Goal: Information Seeking & Learning: Learn about a topic

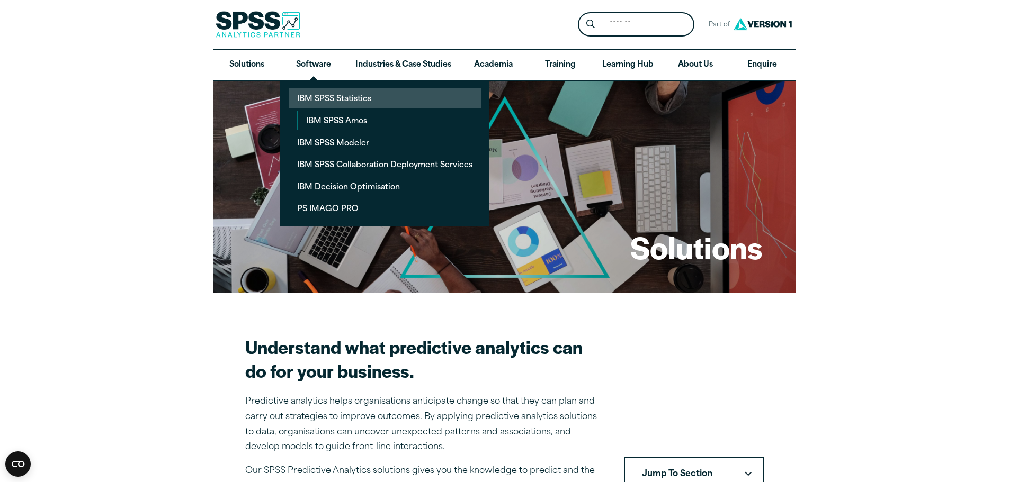
click at [354, 101] on link "IBM SPSS Statistics" at bounding box center [385, 98] width 192 height 20
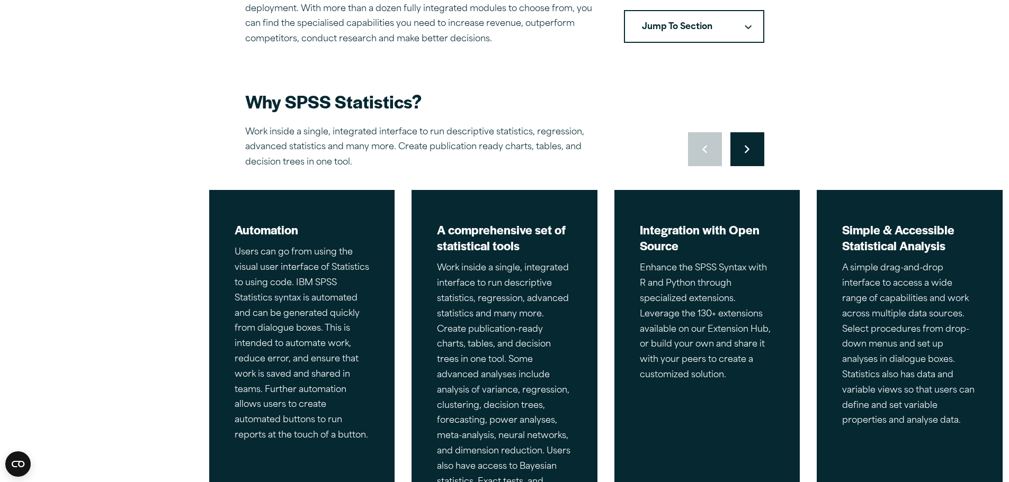
scroll to position [582, 0]
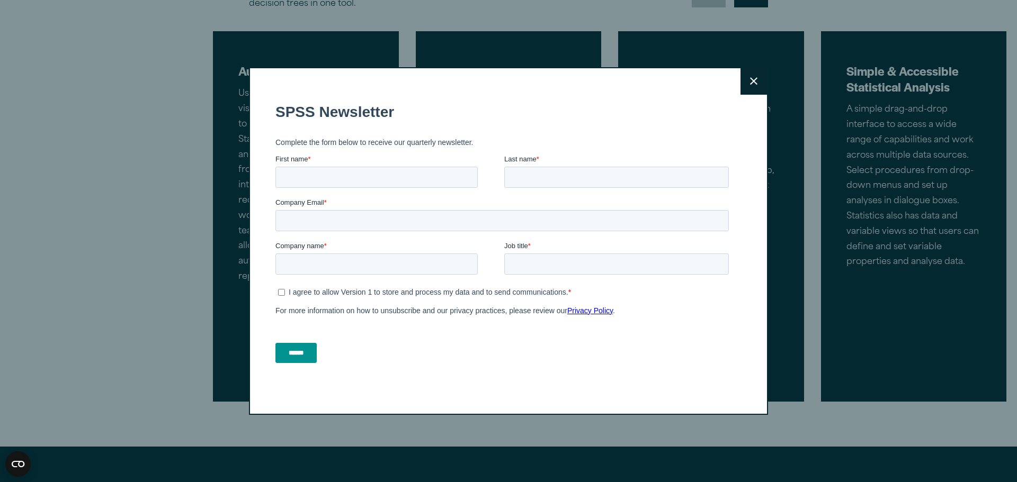
click at [755, 87] on button "Close" at bounding box center [753, 81] width 26 height 26
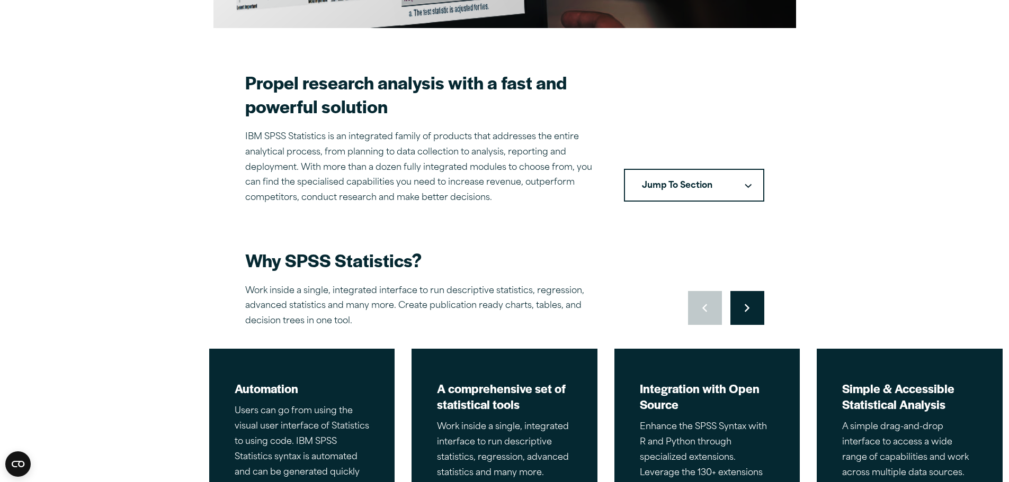
scroll to position [0, 0]
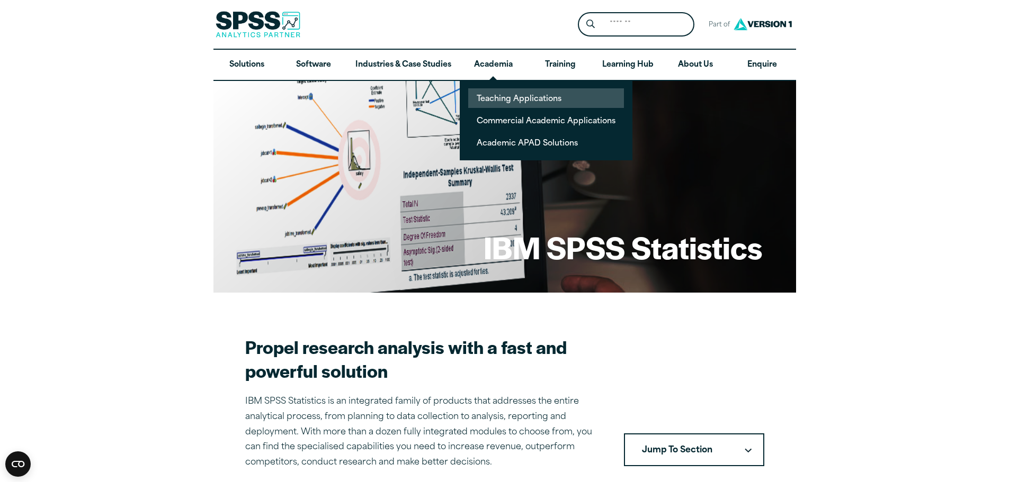
click at [500, 97] on link "Teaching Applications" at bounding box center [546, 98] width 156 height 20
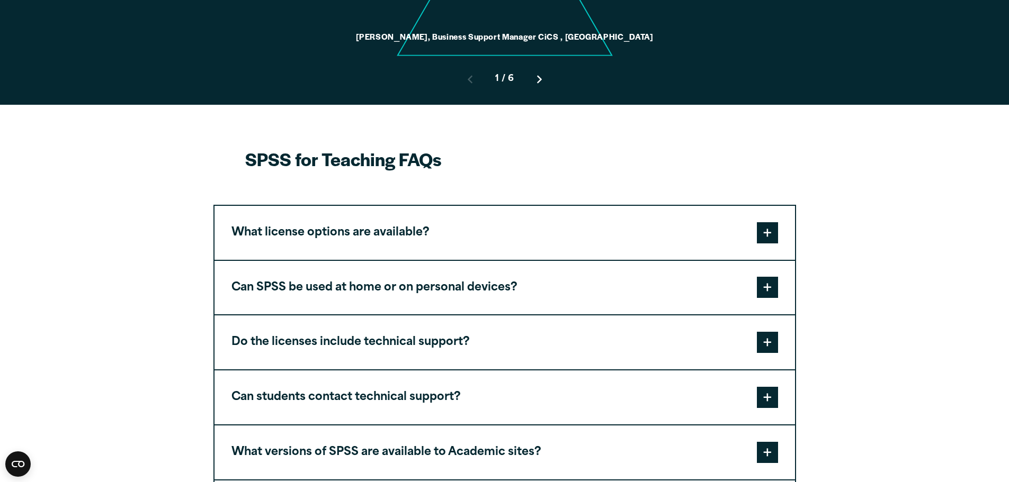
scroll to position [1112, 0]
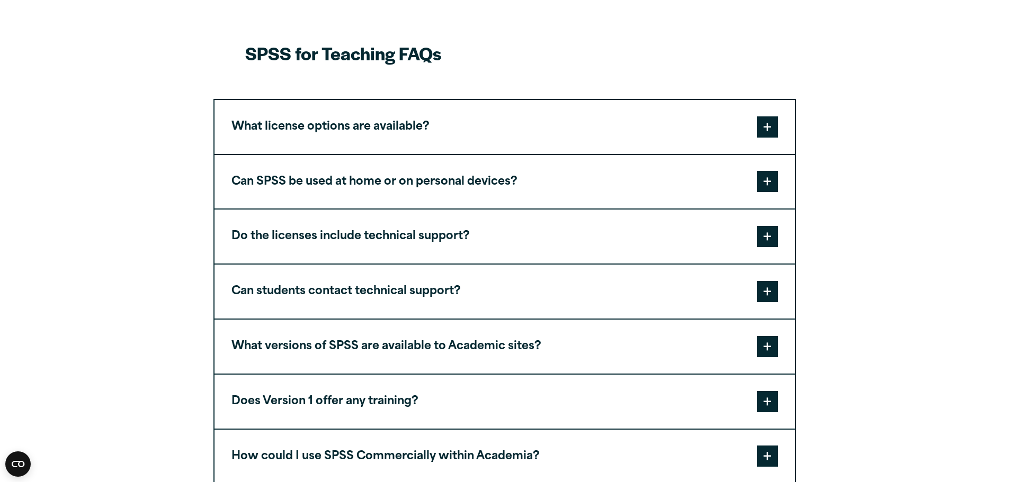
click at [330, 155] on button "Can SPSS be used at home or on personal devices?" at bounding box center [504, 182] width 580 height 54
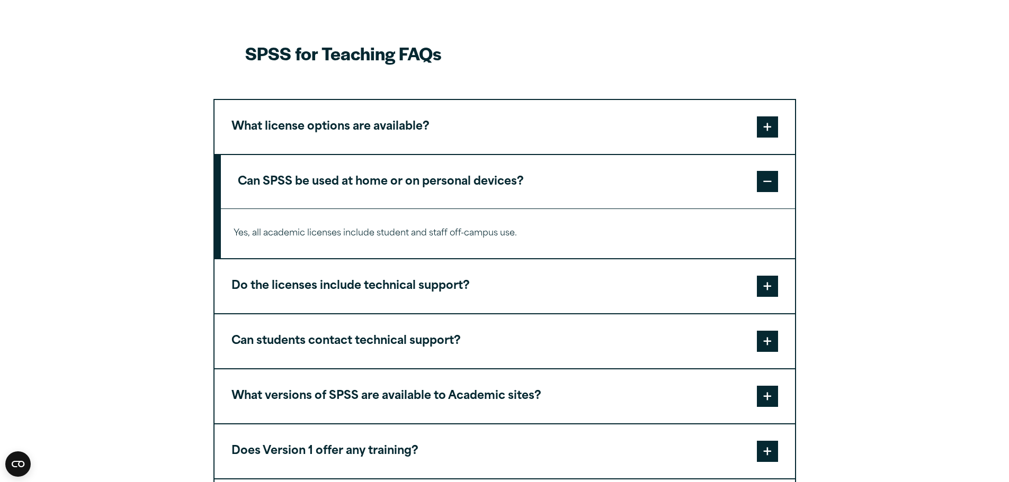
click at [330, 155] on button "Can SPSS be used at home or on personal devices?" at bounding box center [508, 182] width 574 height 54
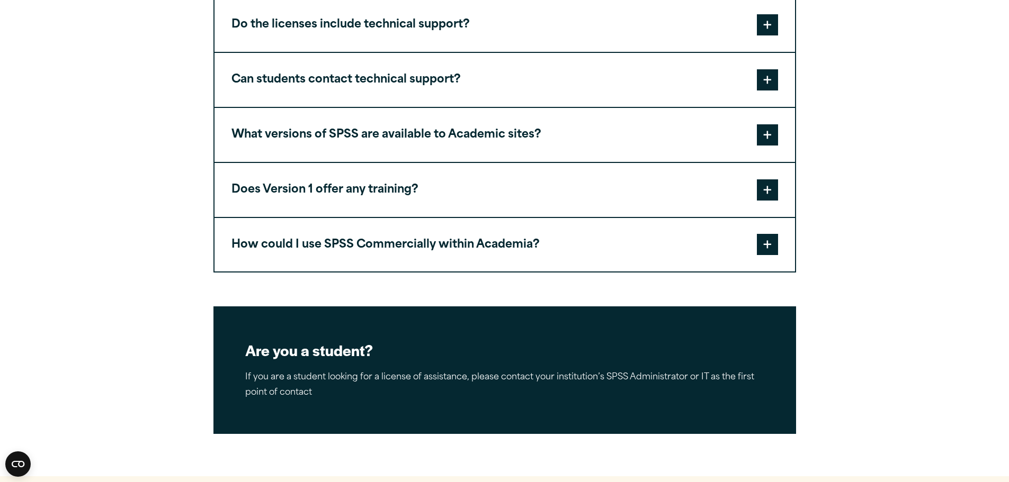
scroll to position [1377, 0]
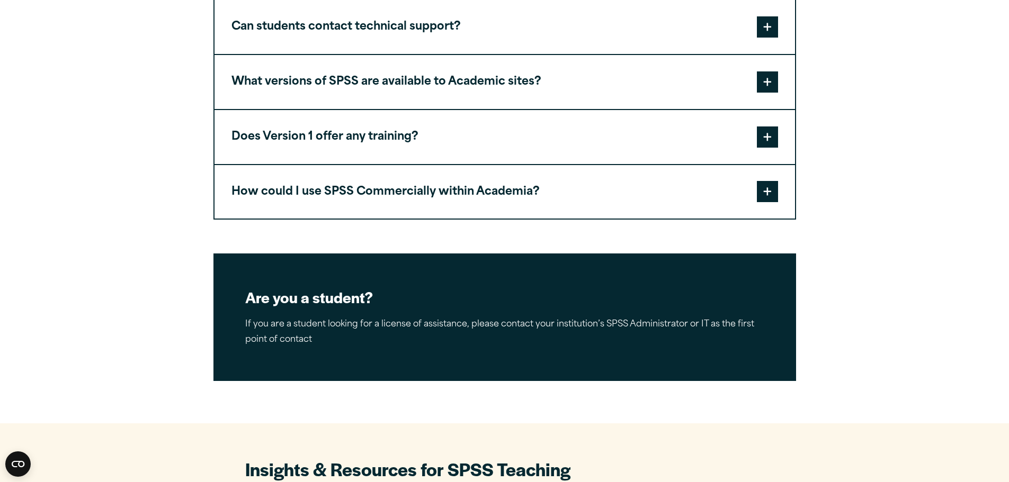
click at [346, 110] on button "Does Version 1 offer any training?" at bounding box center [504, 137] width 580 height 54
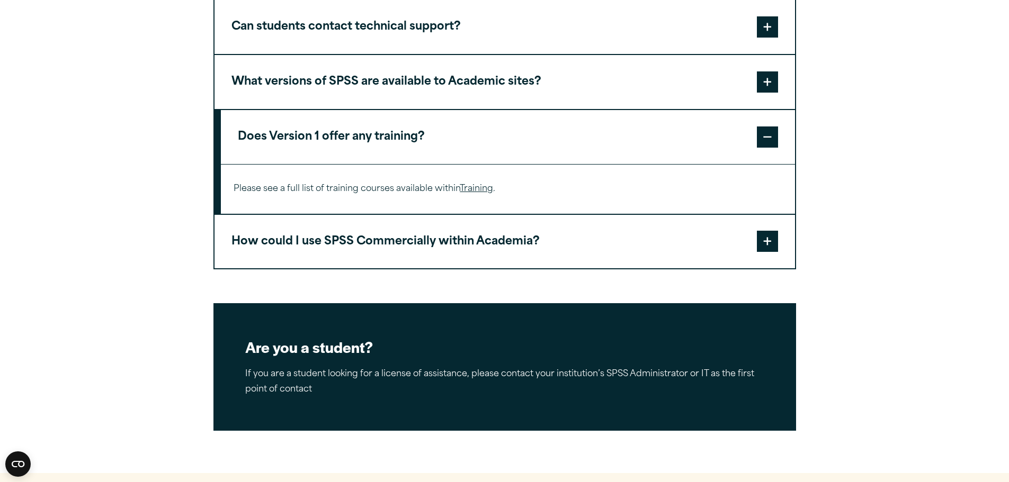
click at [471, 185] on link "Training" at bounding box center [476, 189] width 33 height 8
